Goal: Task Accomplishment & Management: Manage account settings

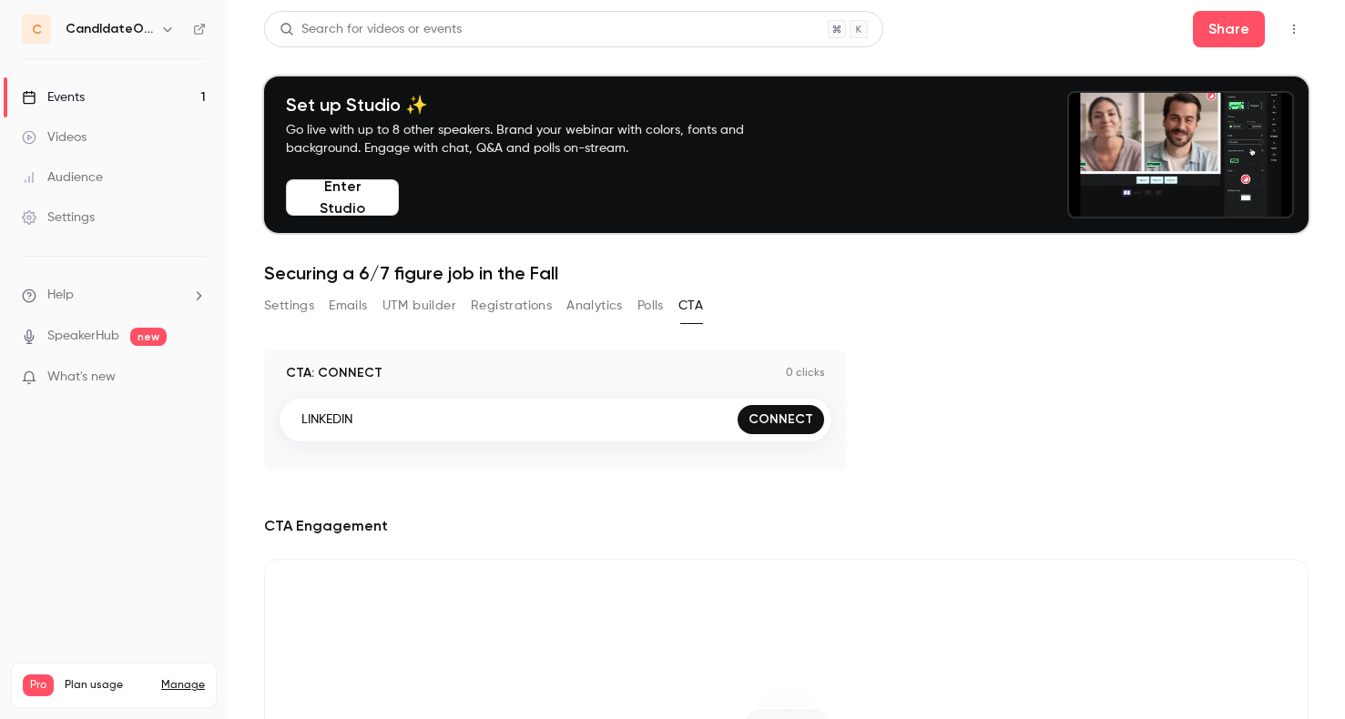
click at [59, 95] on div "Events" at bounding box center [53, 97] width 63 height 18
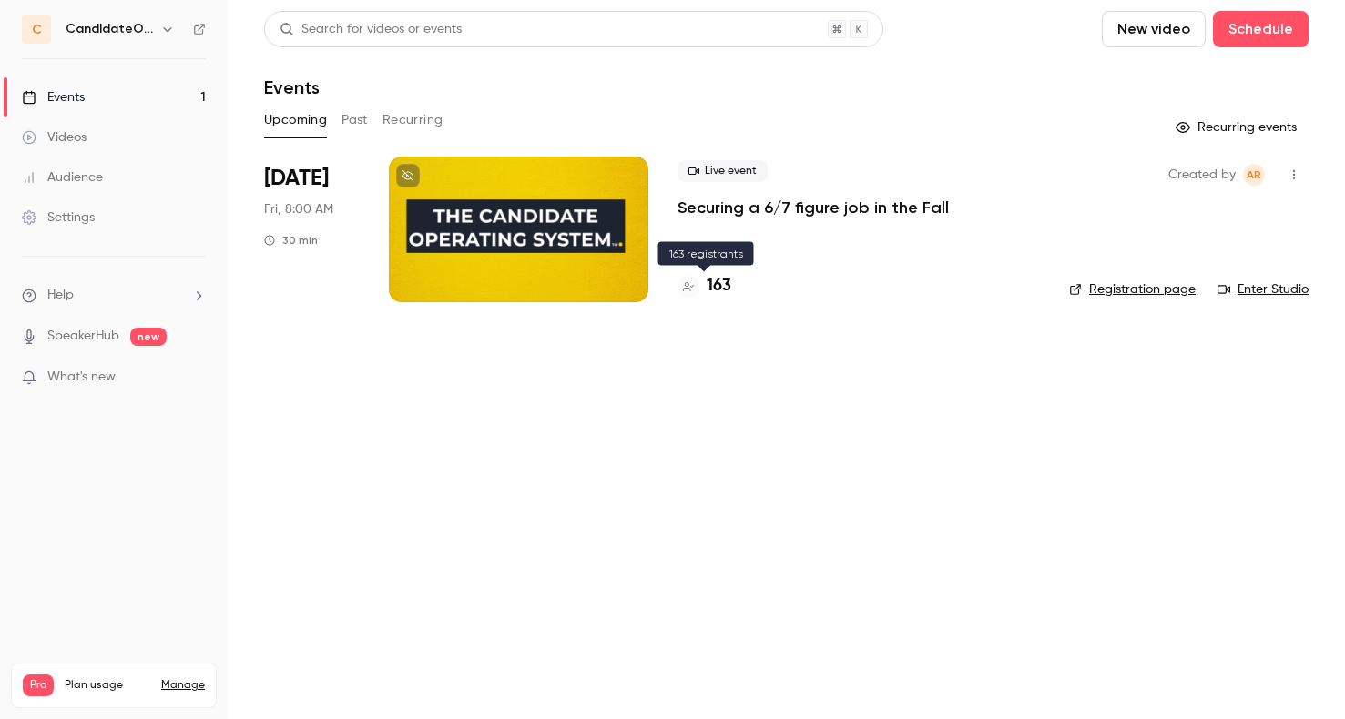
click at [714, 290] on h4 "163" at bounding box center [718, 286] width 25 height 25
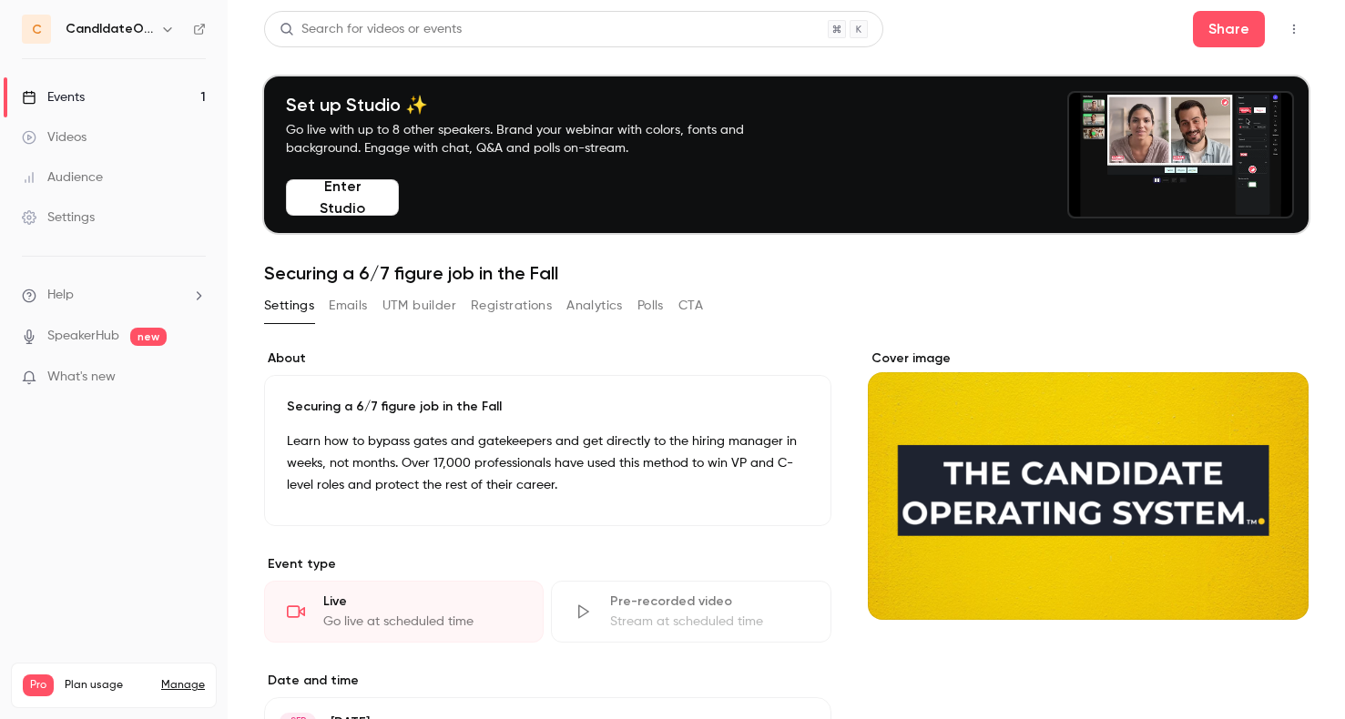
click at [119, 96] on link "Events 1" at bounding box center [114, 97] width 228 height 40
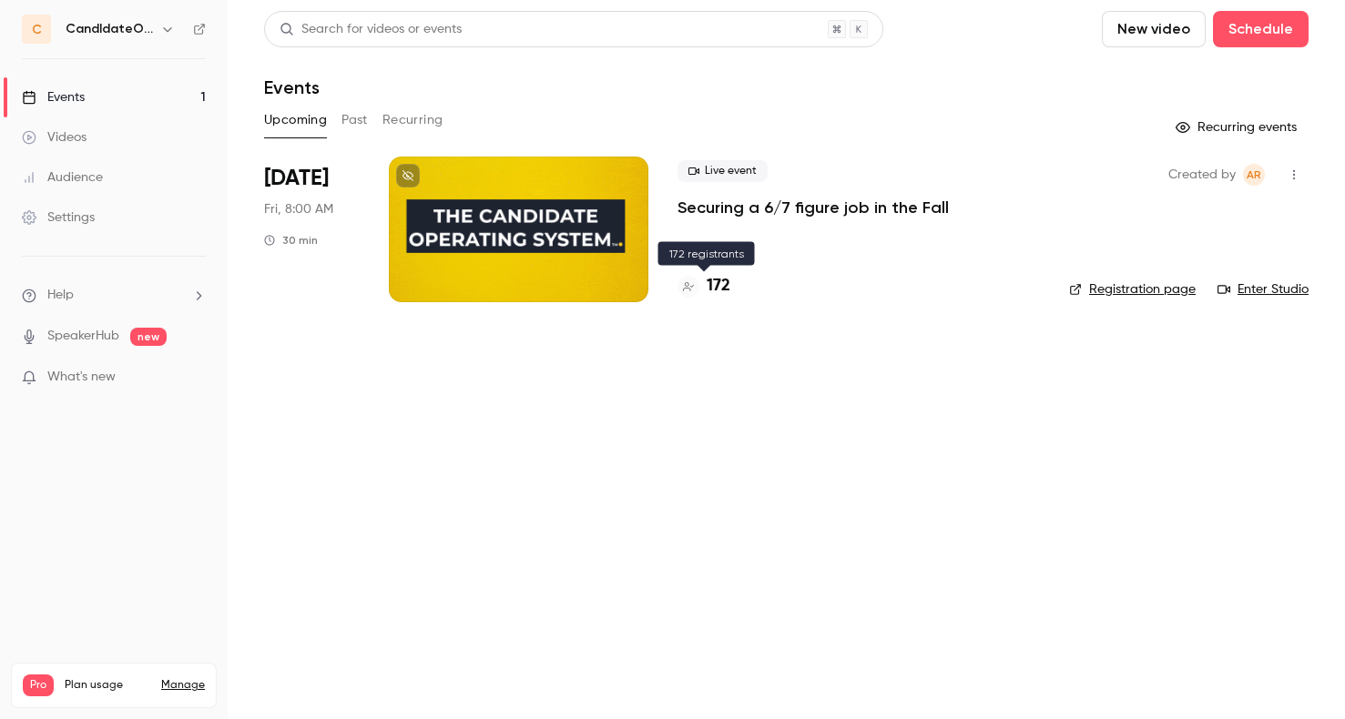
click at [720, 284] on h4 "172" at bounding box center [718, 286] width 24 height 25
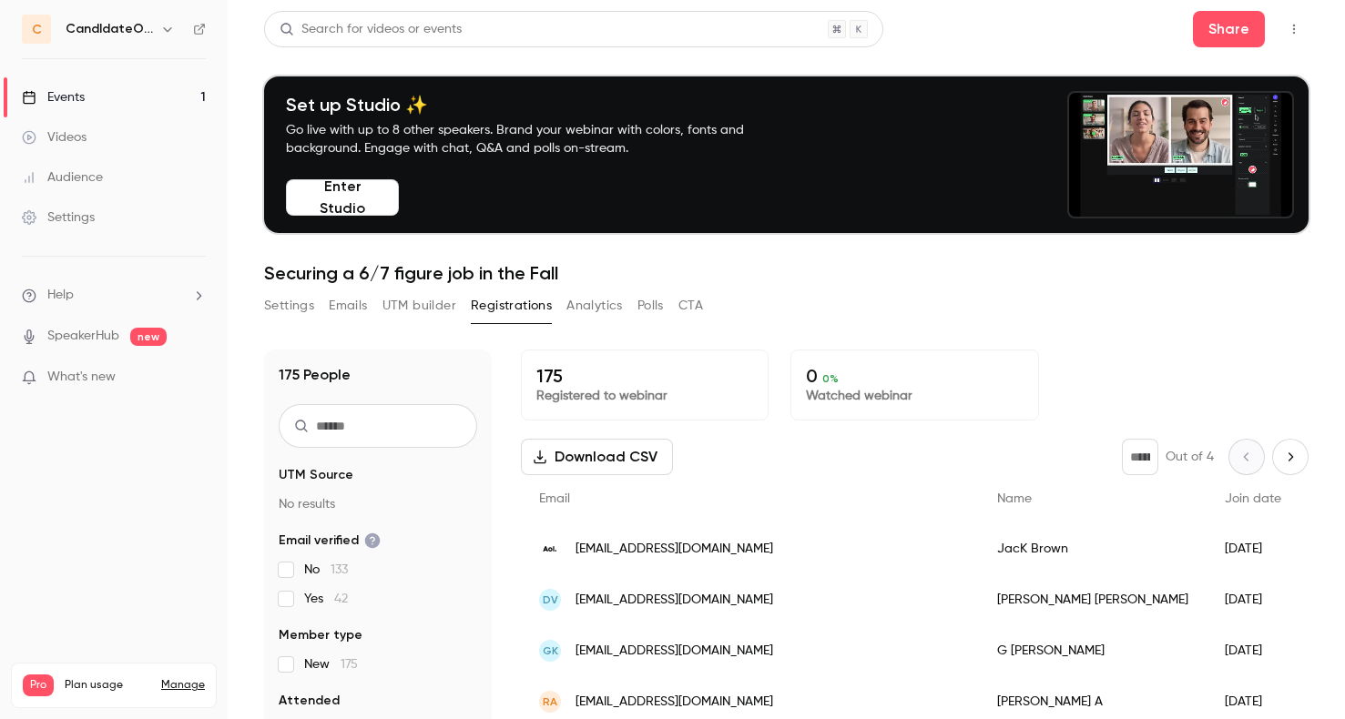
click at [89, 27] on h6 "CandIdateOps" at bounding box center [109, 29] width 87 height 18
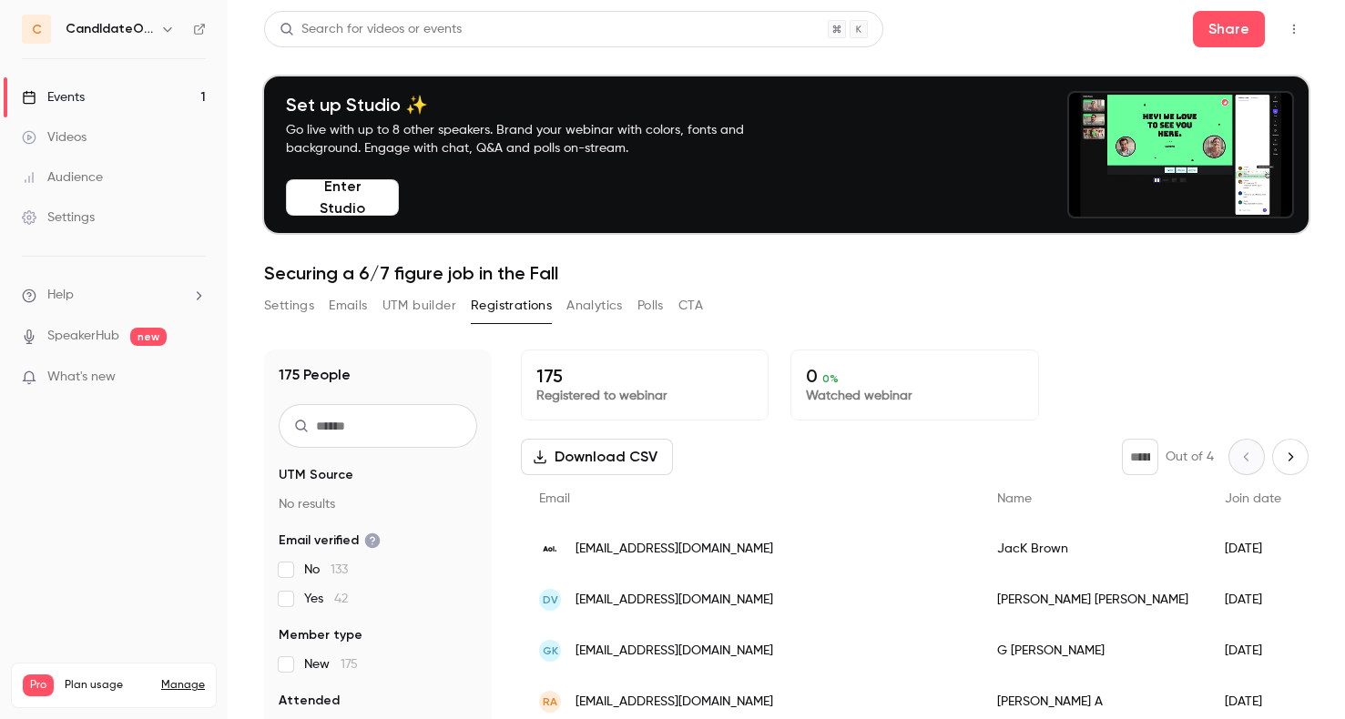
click at [66, 97] on div "Events" at bounding box center [53, 97] width 63 height 18
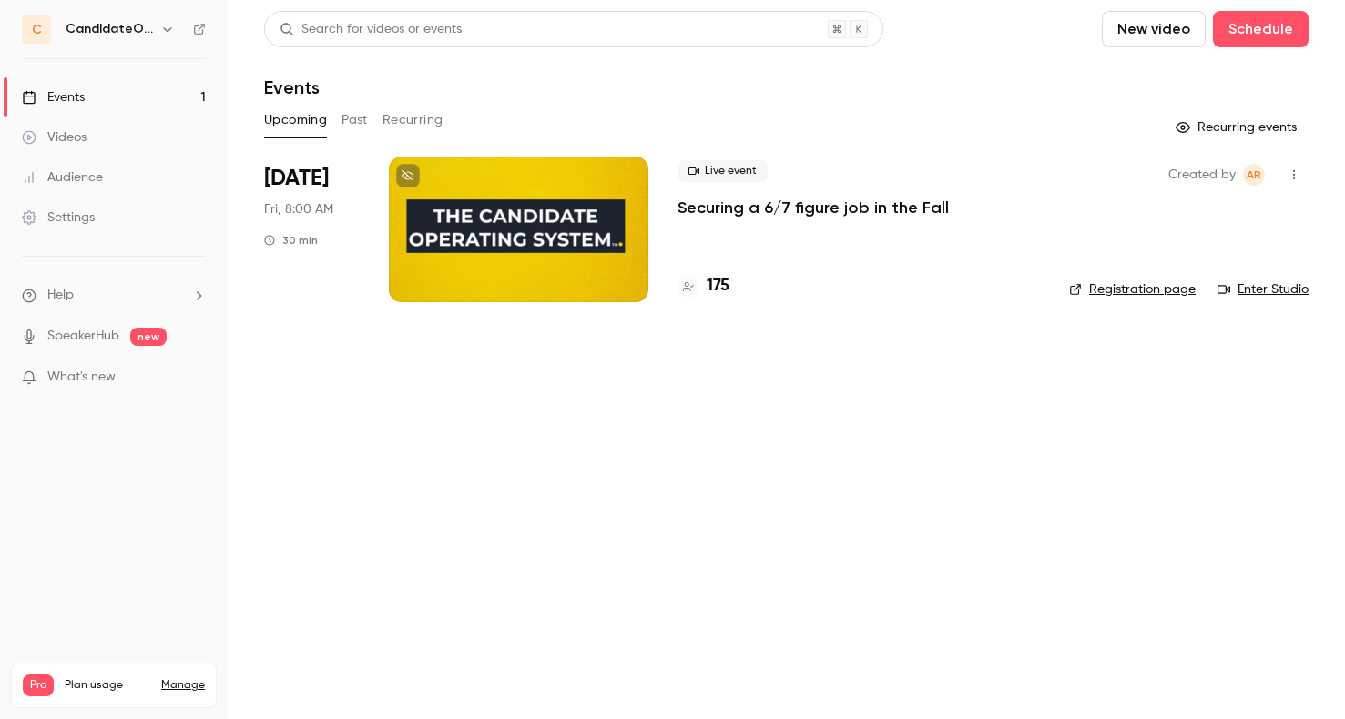
click at [1295, 174] on icon "button" at bounding box center [1293, 174] width 15 height 13
click at [893, 212] on div at bounding box center [672, 359] width 1345 height 719
click at [894, 208] on p "Securing a 6/7 figure job in the Fall" at bounding box center [812, 208] width 271 height 22
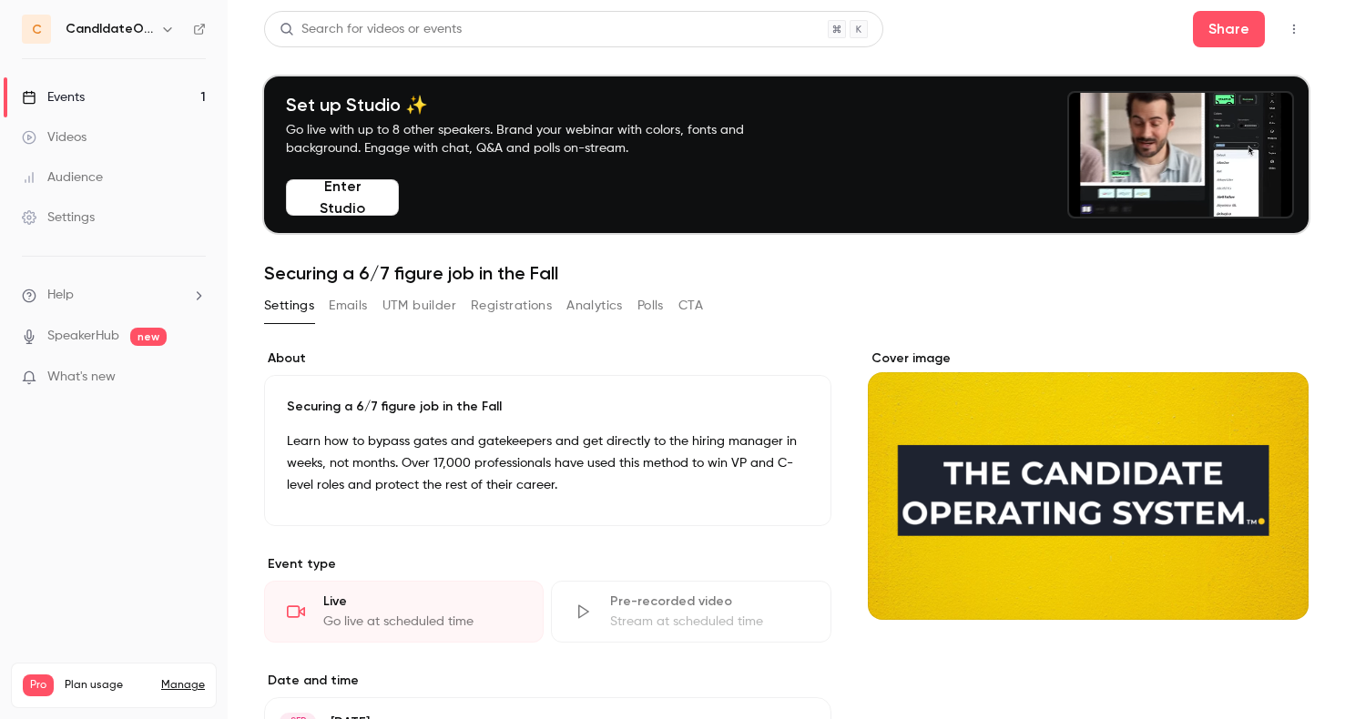
click at [353, 308] on button "Emails" at bounding box center [348, 305] width 38 height 29
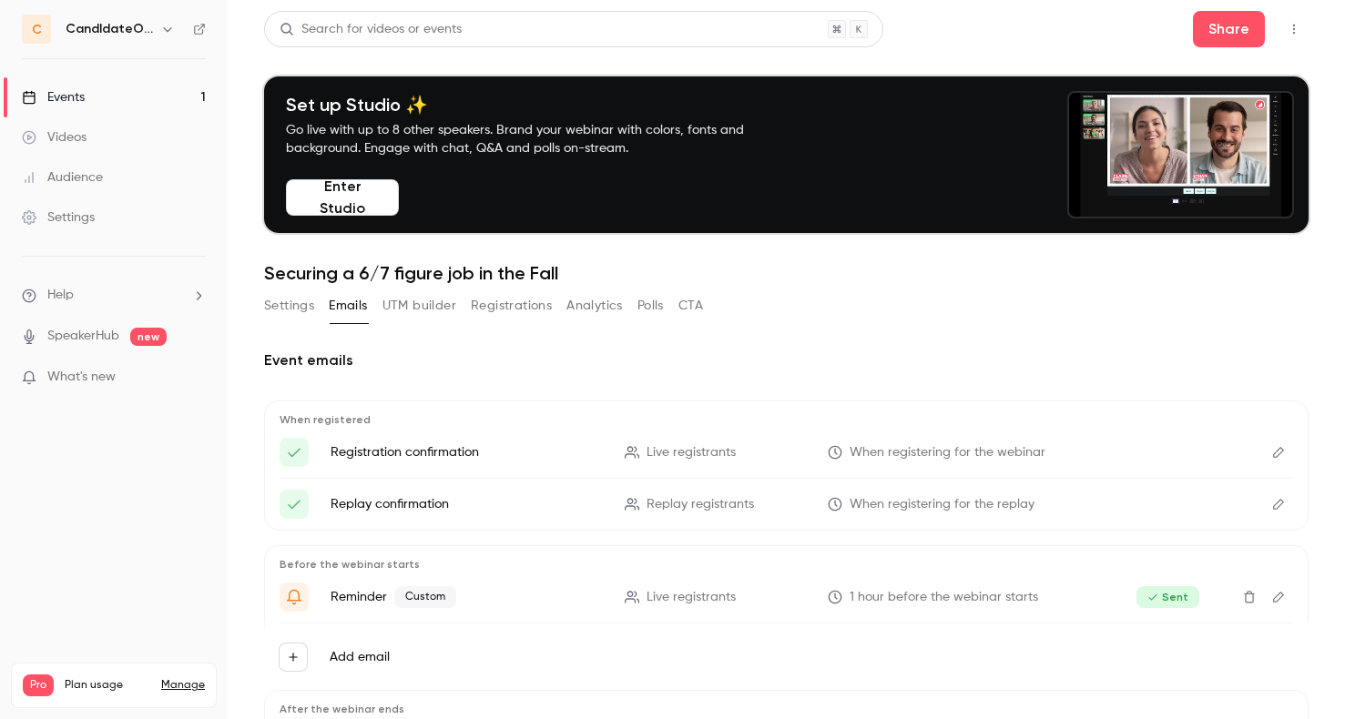
click at [417, 303] on button "UTM builder" at bounding box center [419, 305] width 74 height 29
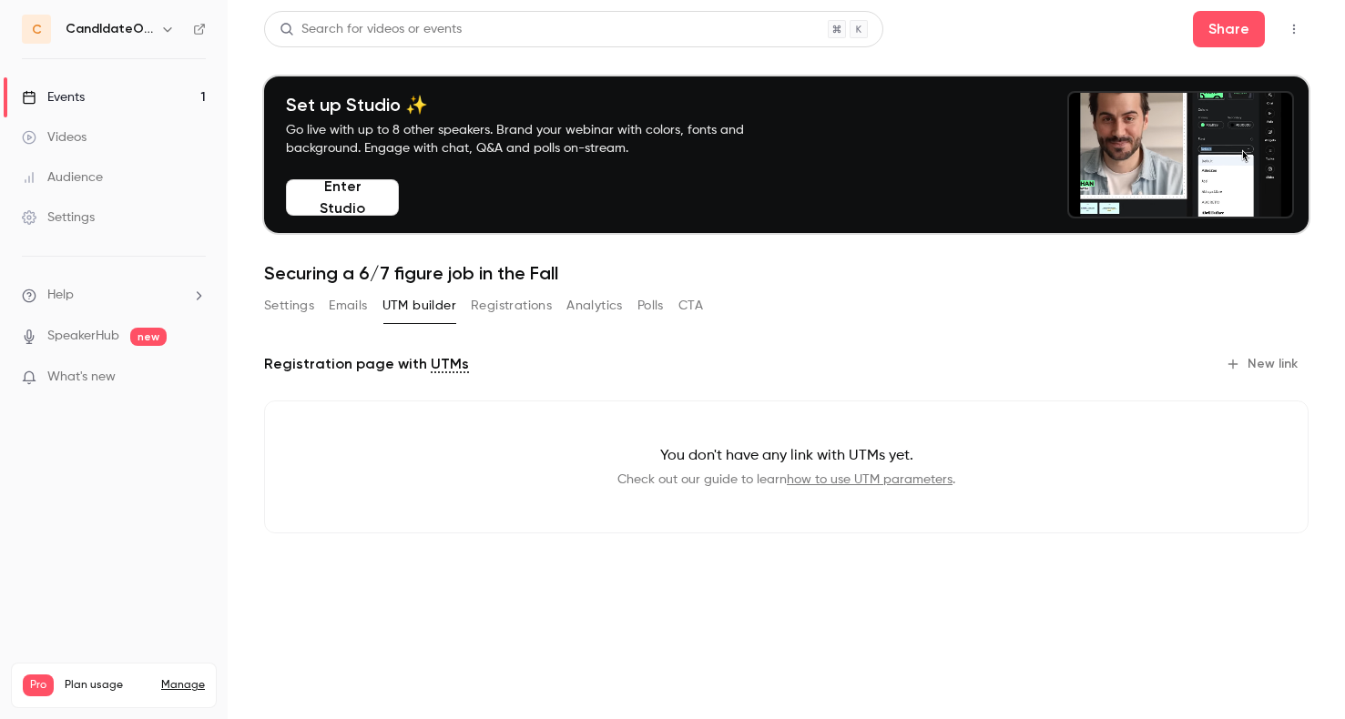
click at [509, 300] on button "Registrations" at bounding box center [511, 305] width 81 height 29
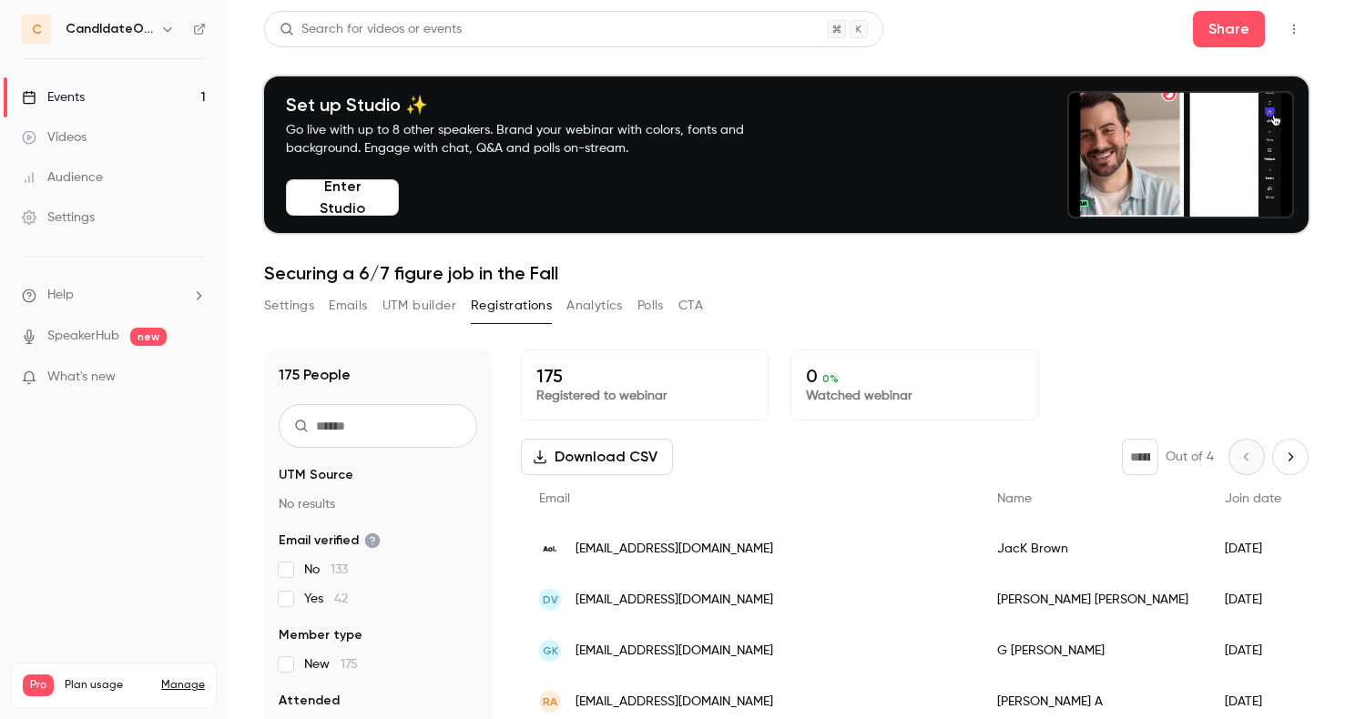
click at [601, 302] on button "Analytics" at bounding box center [594, 305] width 56 height 29
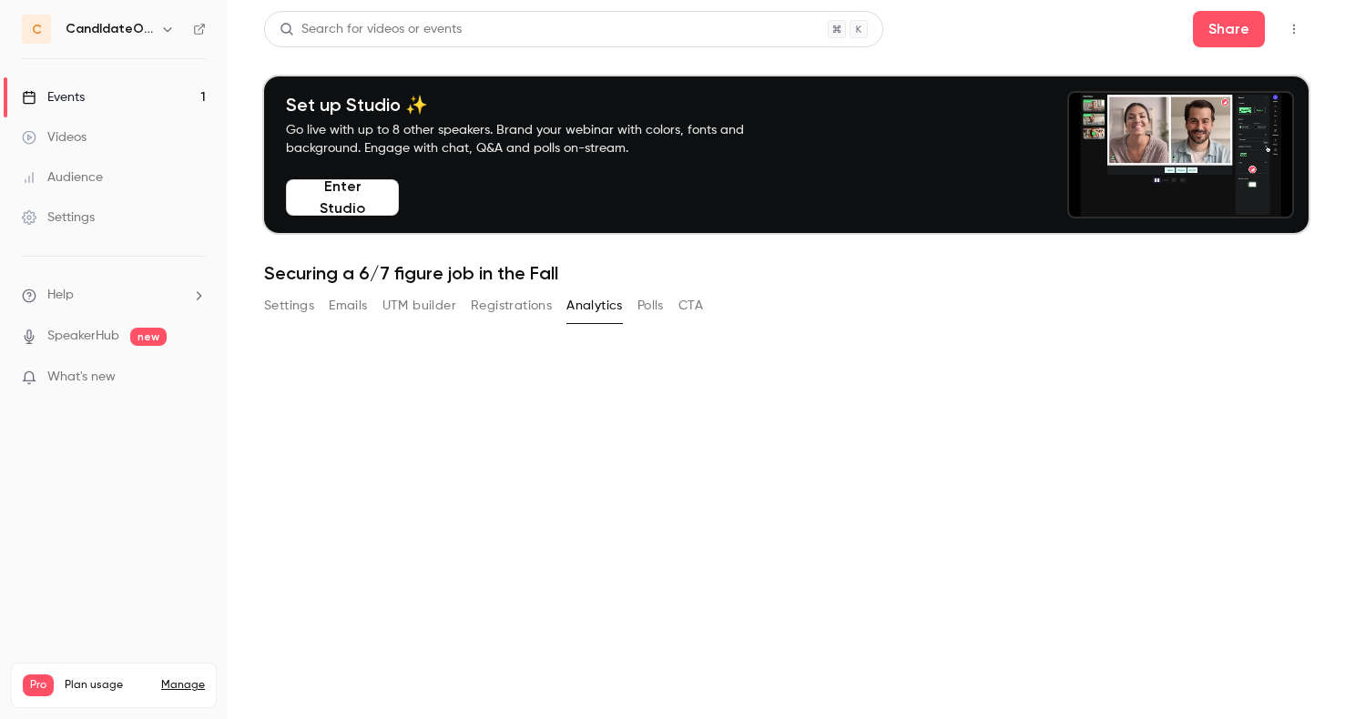
click at [647, 300] on button "Polls" at bounding box center [650, 305] width 26 height 29
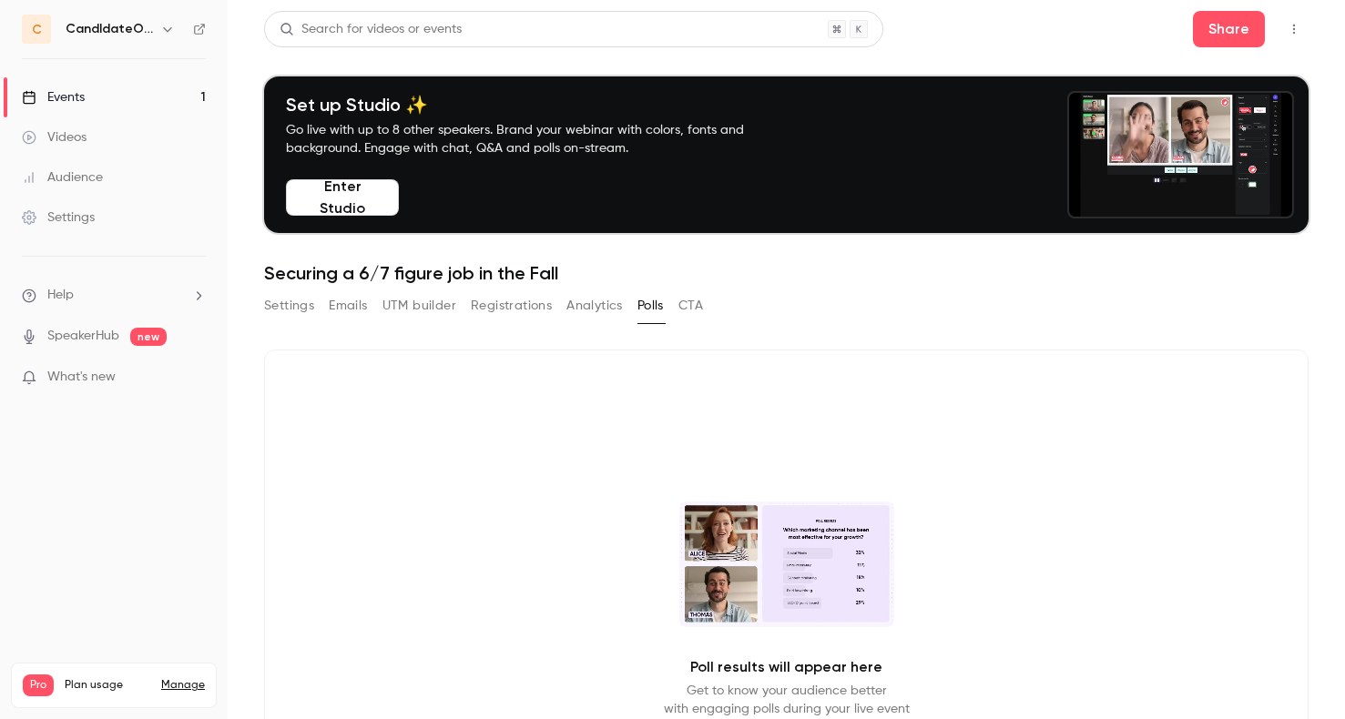
click at [697, 302] on button "CTA" at bounding box center [690, 305] width 25 height 29
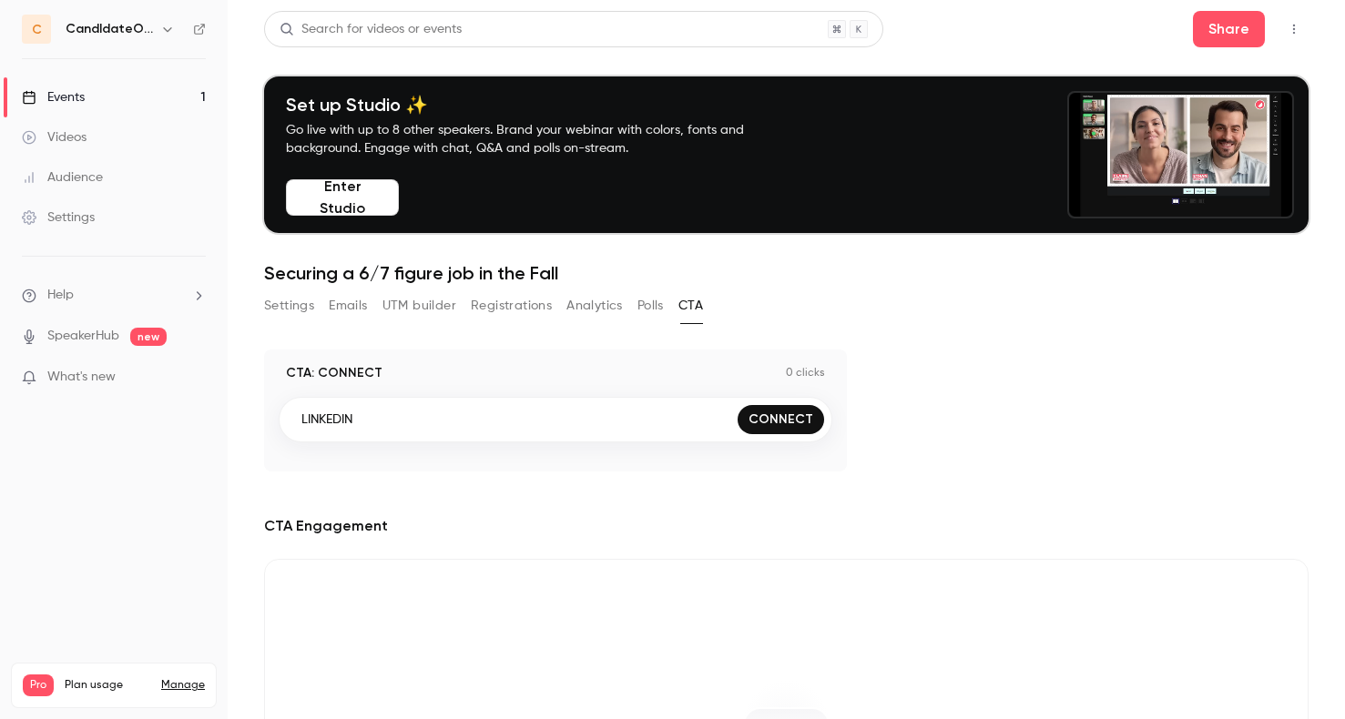
click at [290, 306] on button "Settings" at bounding box center [289, 305] width 50 height 29
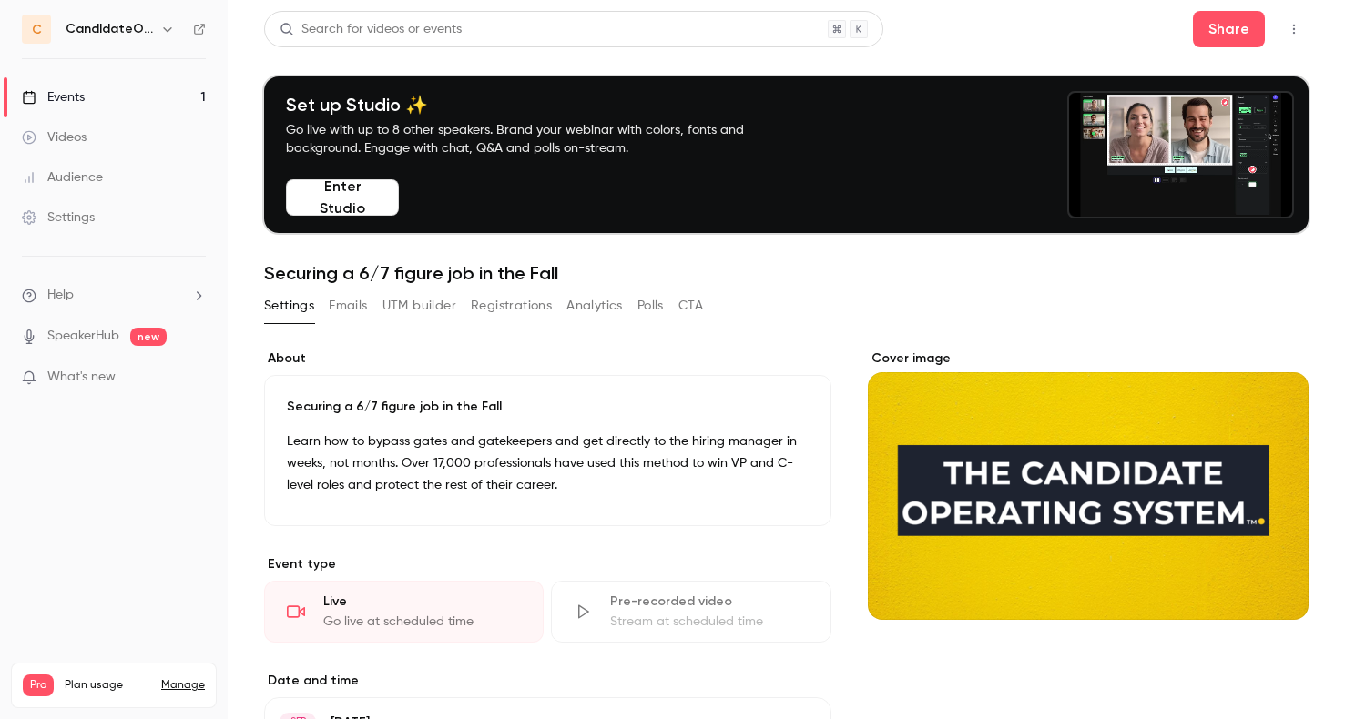
click at [73, 105] on div "Events" at bounding box center [53, 97] width 63 height 18
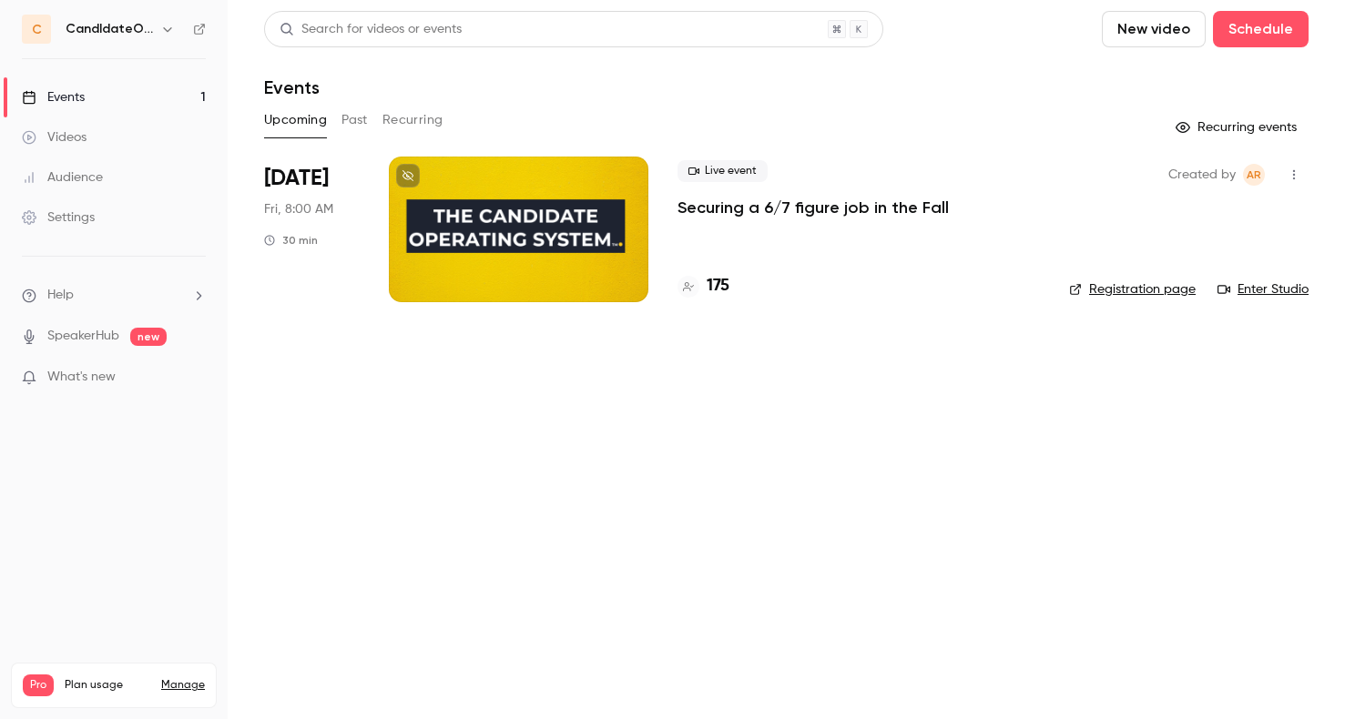
click at [1266, 290] on link "Enter Studio" at bounding box center [1262, 289] width 91 height 18
click at [1276, 290] on link "Enter Studio" at bounding box center [1262, 289] width 91 height 18
click at [712, 285] on h4 "175" at bounding box center [717, 286] width 23 height 25
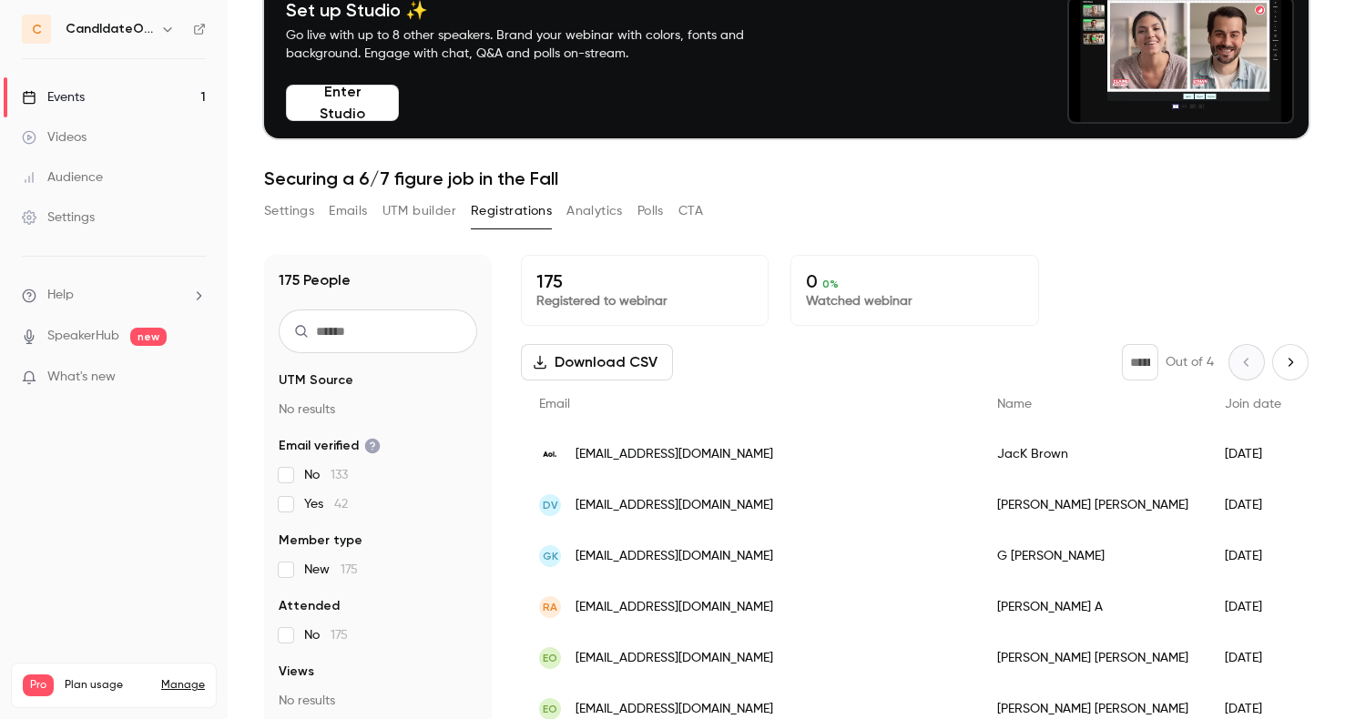
scroll to position [101, 0]
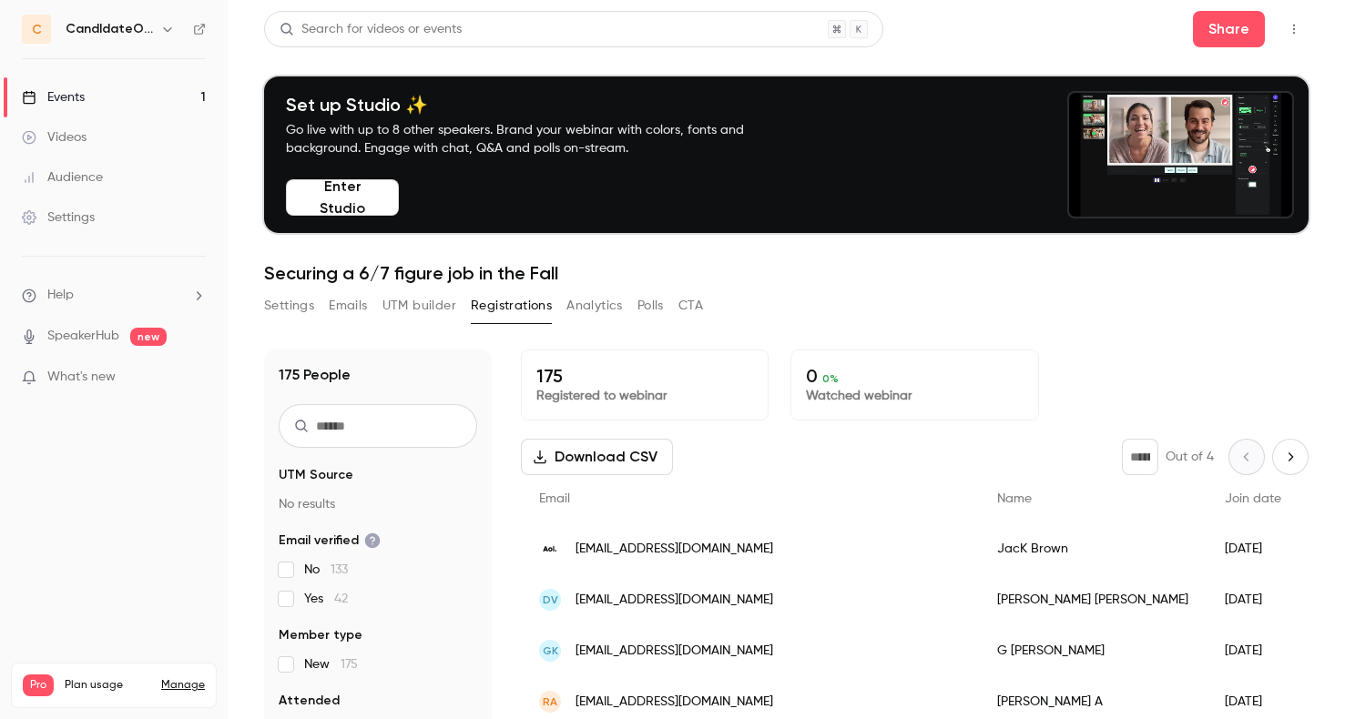
click at [82, 178] on div "Audience" at bounding box center [62, 177] width 81 height 18
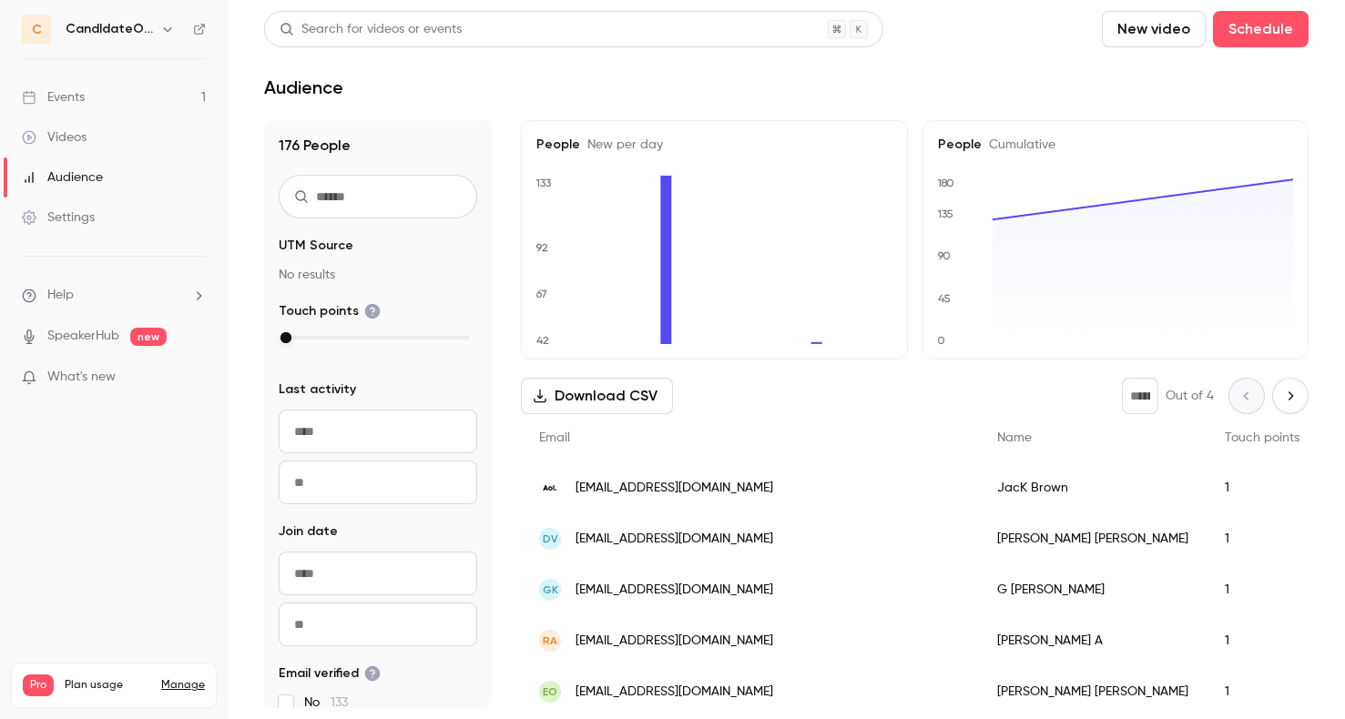
click at [80, 220] on div "Settings" at bounding box center [58, 217] width 73 height 18
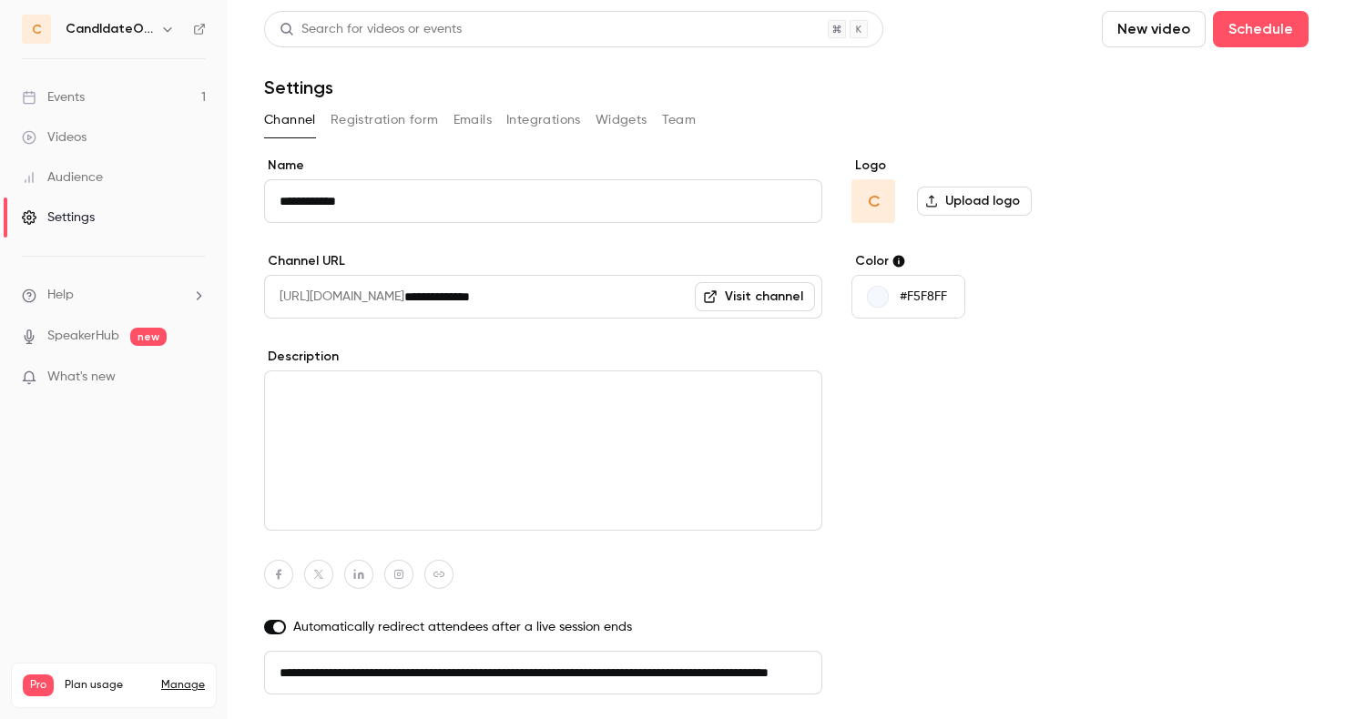
click at [75, 103] on div "Events" at bounding box center [53, 97] width 63 height 18
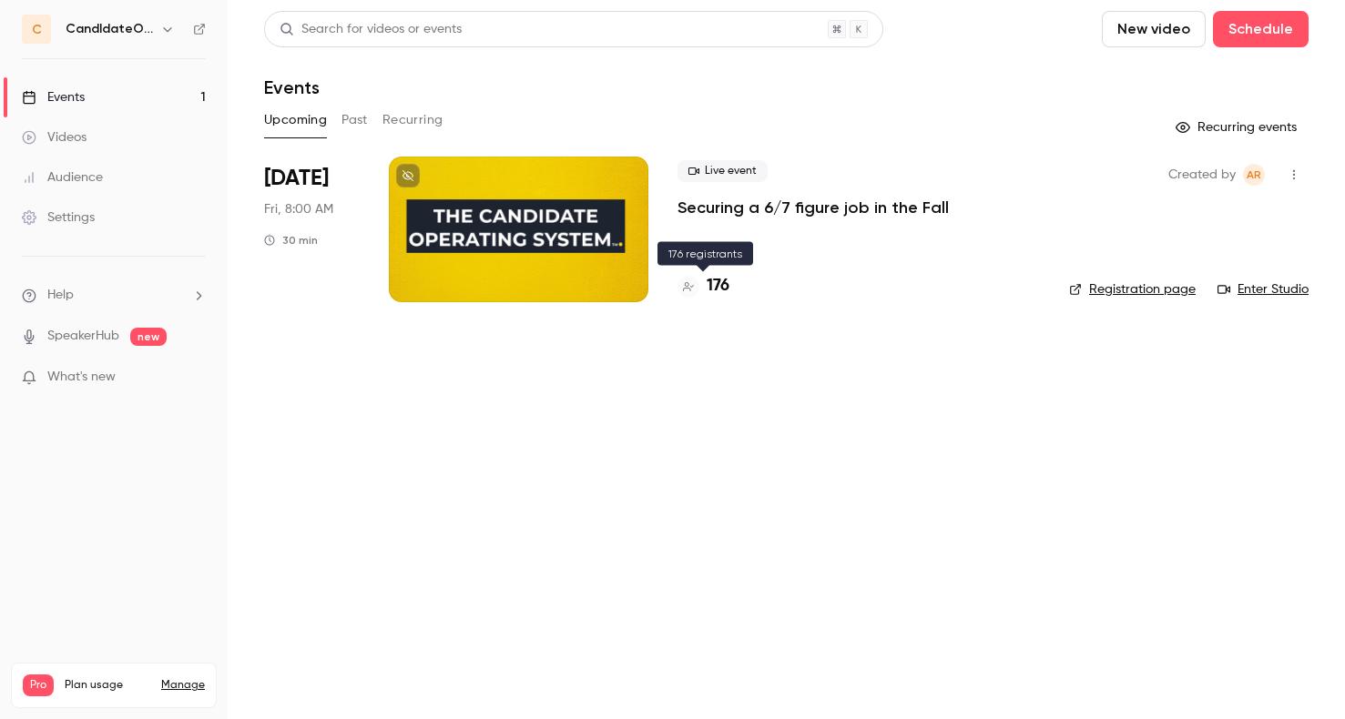
click at [704, 287] on div "176" at bounding box center [703, 286] width 52 height 25
